Goal: Information Seeking & Learning: Learn about a topic

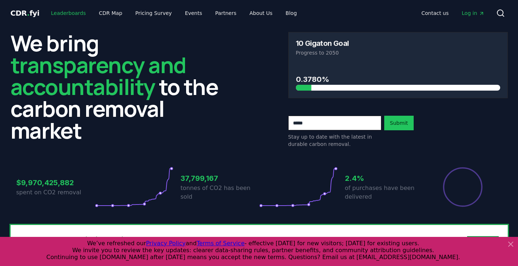
click at [64, 11] on link "Leaderboards" at bounding box center [68, 13] width 47 height 13
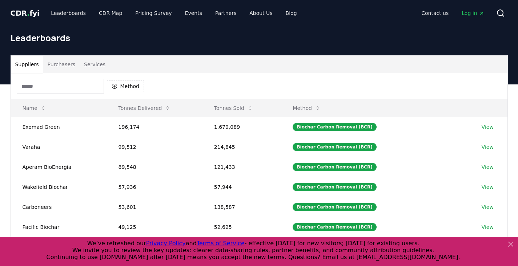
click at [60, 87] on input at bounding box center [60, 86] width 87 height 15
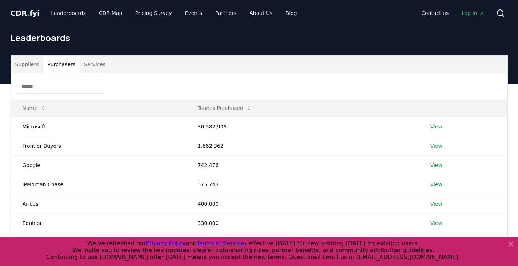
click at [52, 68] on button "Purchasers" at bounding box center [61, 64] width 37 height 17
click at [51, 82] on input at bounding box center [60, 86] width 87 height 15
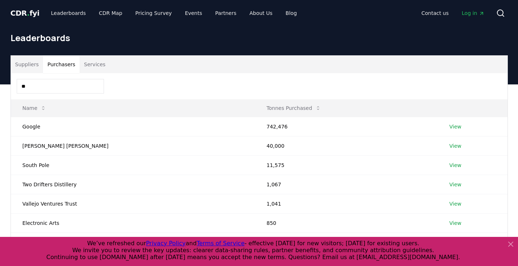
type input "*"
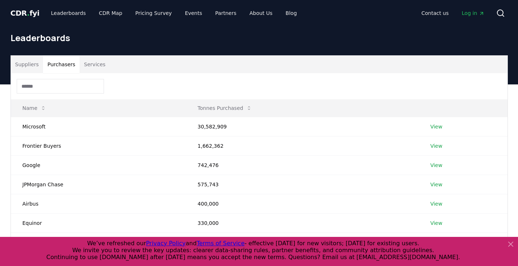
click at [88, 69] on button "Services" at bounding box center [95, 64] width 30 height 17
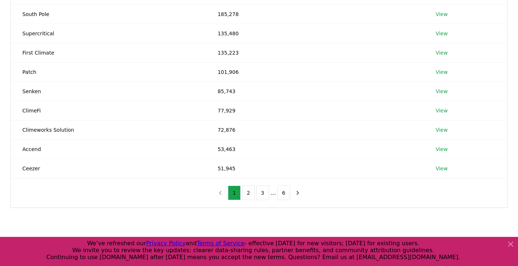
scroll to position [132, 0]
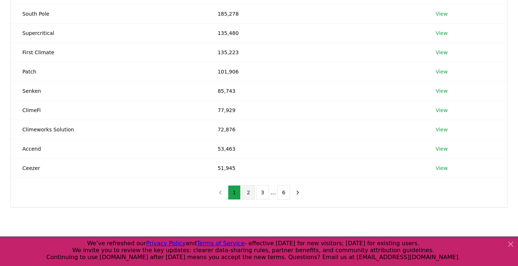
click at [246, 192] on button "2" at bounding box center [248, 192] width 13 height 15
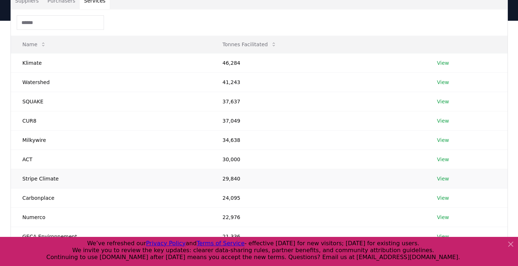
scroll to position [0, 0]
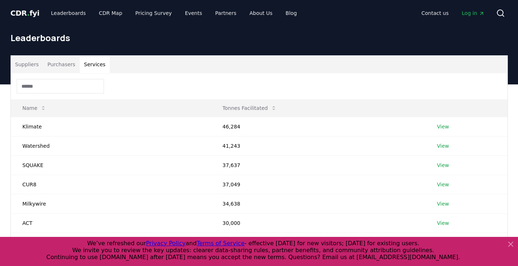
click at [511, 245] on icon at bounding box center [511, 244] width 9 height 9
